Goal: Task Accomplishment & Management: Use online tool/utility

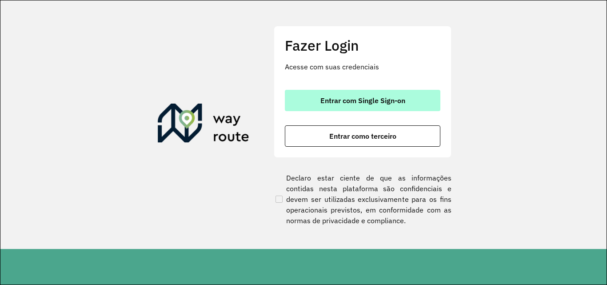
click at [355, 93] on button "Entrar com Single Sign-on" at bounding box center [363, 100] width 156 height 21
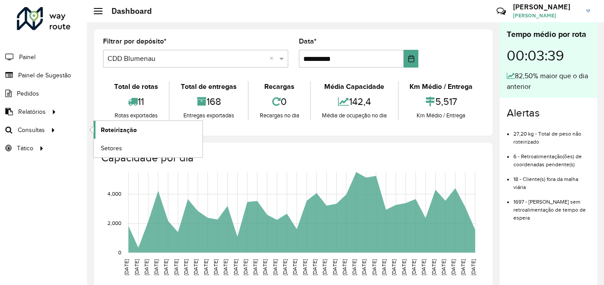
click at [116, 130] on span "Roteirização" at bounding box center [119, 129] width 36 height 9
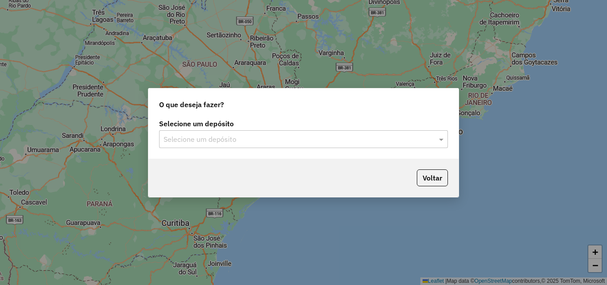
click at [265, 136] on input "text" at bounding box center [295, 139] width 262 height 11
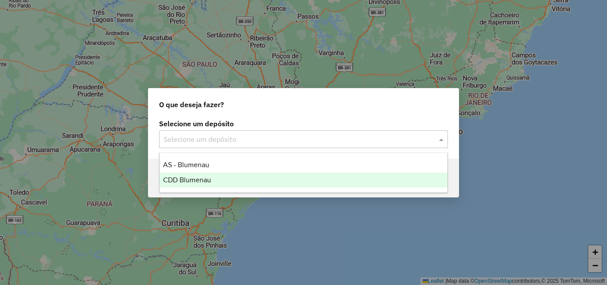
click at [217, 175] on div "CDD Blumenau" at bounding box center [304, 179] width 288 height 15
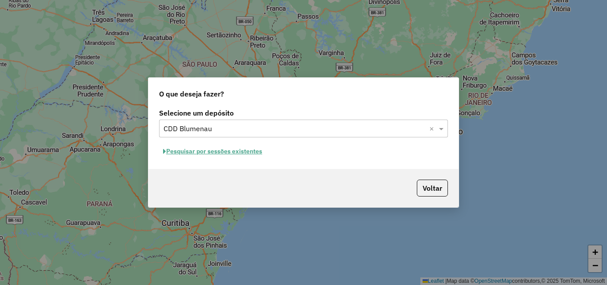
click at [242, 153] on button "Pesquisar por sessões existentes" at bounding box center [212, 151] width 107 height 14
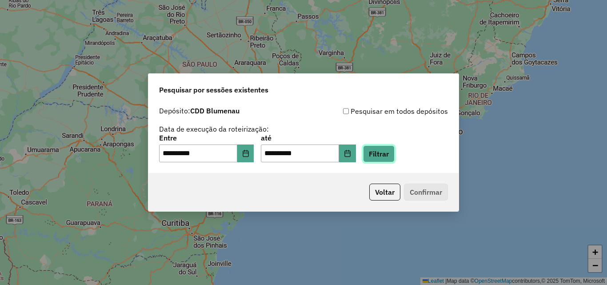
click at [390, 154] on button "Filtrar" at bounding box center [379, 153] width 32 height 17
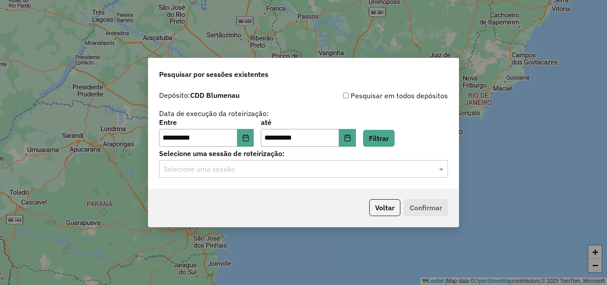
click at [280, 170] on input "text" at bounding box center [295, 169] width 262 height 11
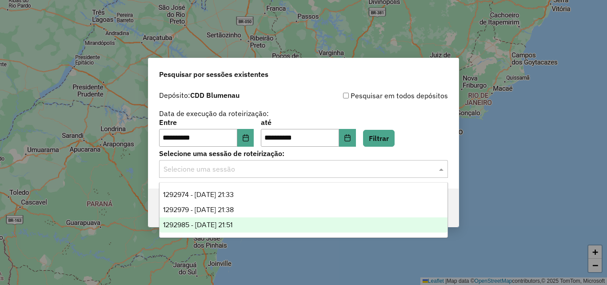
click at [224, 224] on span "1292985 - 11/10/2025 21:51" at bounding box center [197, 225] width 69 height 8
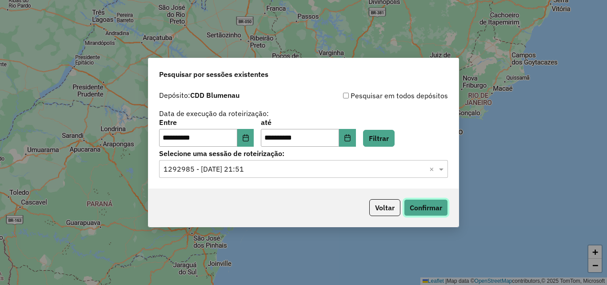
click at [426, 204] on button "Confirmar" at bounding box center [426, 207] width 44 height 17
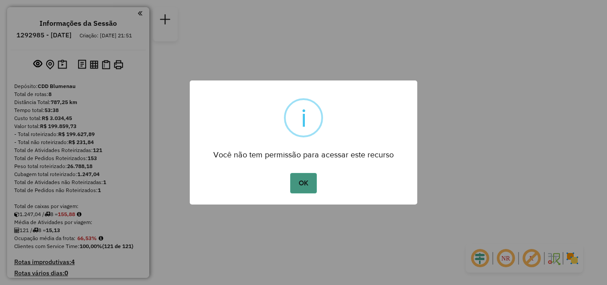
click at [306, 180] on button "OK" at bounding box center [303, 183] width 26 height 20
